Goal: Find specific page/section: Find specific page/section

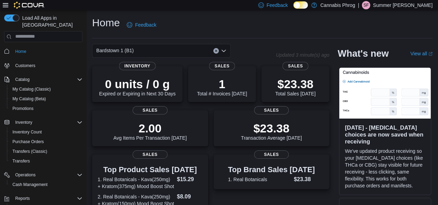
click at [222, 52] on icon "Open list of options" at bounding box center [224, 51] width 6 height 6
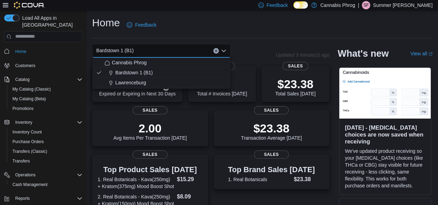
click at [222, 82] on div "Lawrenceburg" at bounding box center [166, 82] width 122 height 7
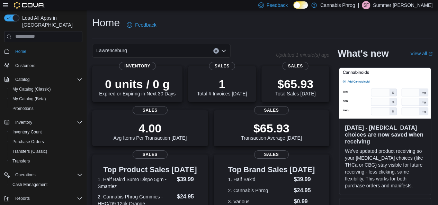
click at [227, 52] on div "Lawrenceburg Combo box. Selected. Lawrenceburg. Press Backspace to delete Lawre…" at bounding box center [161, 51] width 139 height 14
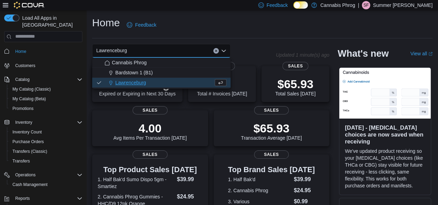
click at [183, 71] on div "Bardstown 1 (B1)" at bounding box center [166, 72] width 122 height 7
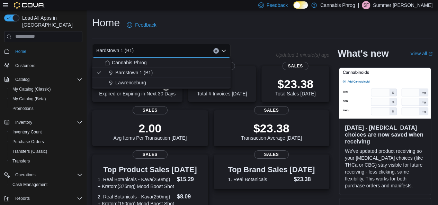
click at [203, 10] on div "Home Feedback Bardstown 1 (B1) Combo box. Selected. Bardstown 1 (B1). Press Bac…" at bounding box center [263, 188] width 352 height 356
